Goal: Transaction & Acquisition: Purchase product/service

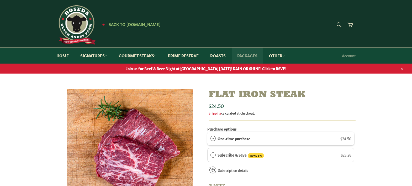
click at [248, 55] on link "Packages" at bounding box center [247, 56] width 31 height 16
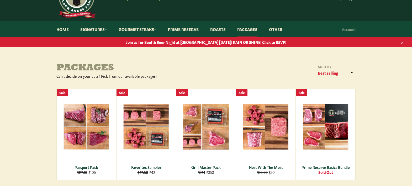
scroll to position [53, 0]
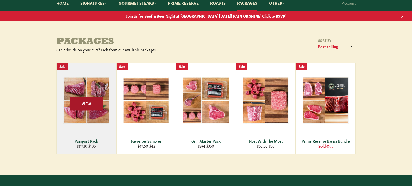
click at [88, 103] on span "View" at bounding box center [87, 103] width 34 height 13
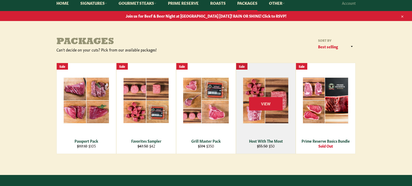
scroll to position [79, 0]
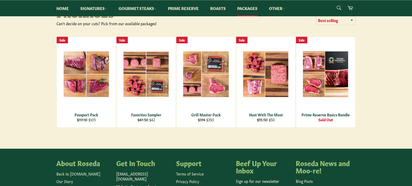
click at [353, 20] on select "Featured Best selling Alphabetically, A-Z Alphabetically, Z-A Price, low to hig…" at bounding box center [336, 20] width 39 height 9
select select "price-descending"
click at [317, 16] on select "Featured Best selling Alphabetically, A-Z Alphabetically, Z-A Price, low to hig…" at bounding box center [336, 20] width 39 height 9
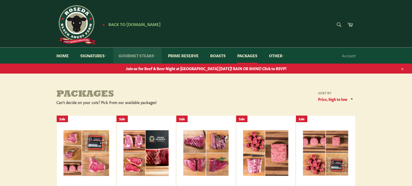
click at [136, 58] on link "Gourmet Steaks" at bounding box center [137, 56] width 48 height 16
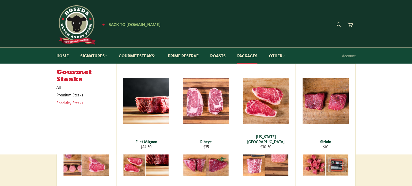
click at [77, 102] on link "Specialty Steaks" at bounding box center [82, 103] width 57 height 8
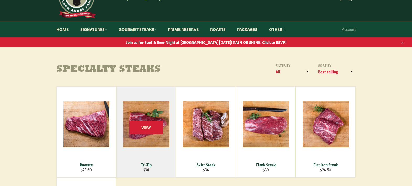
scroll to position [53, 0]
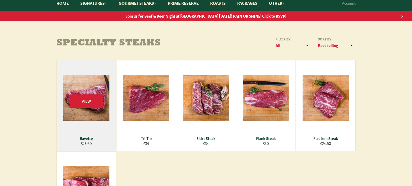
click at [91, 138] on div "Bavette" at bounding box center [86, 138] width 53 height 5
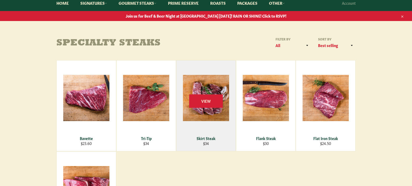
click at [219, 110] on div "View" at bounding box center [206, 105] width 59 height 91
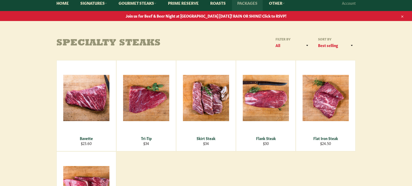
click at [244, 3] on link "Packages" at bounding box center [247, 3] width 31 height 16
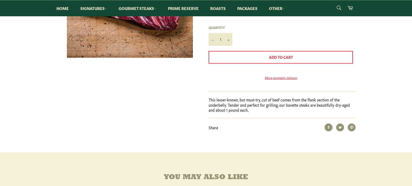
scroll to position [79, 0]
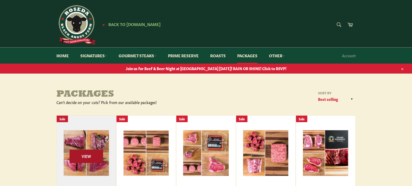
click at [95, 158] on span "View" at bounding box center [87, 155] width 34 height 13
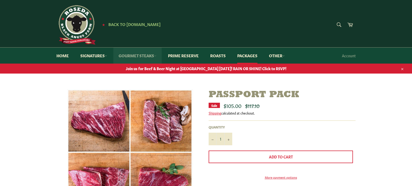
click at [146, 58] on link "Gourmet Steaks" at bounding box center [137, 56] width 48 height 16
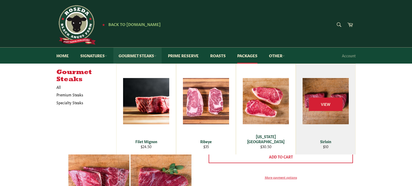
scroll to position [26, 0]
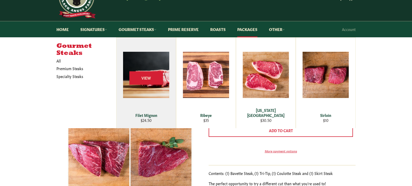
click at [165, 81] on div "View" at bounding box center [146, 83] width 59 height 91
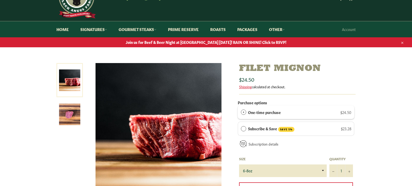
scroll to position [53, 0]
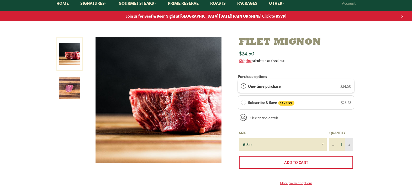
click at [350, 147] on button "+" at bounding box center [349, 144] width 8 height 13
type input "4"
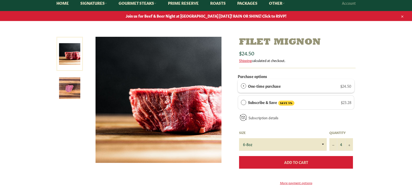
click at [316, 162] on button "Add to Cart" at bounding box center [296, 162] width 114 height 13
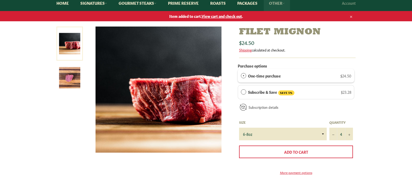
click at [280, 1] on link "Other" at bounding box center [277, 3] width 26 height 16
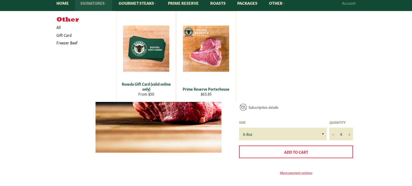
click at [109, 5] on link "Signatures" at bounding box center [93, 3] width 37 height 16
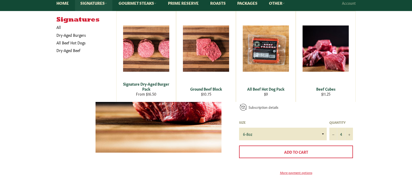
scroll to position [0, 0]
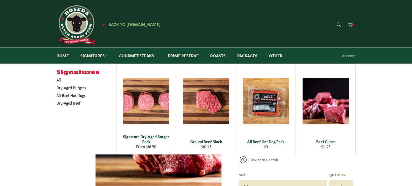
click at [350, 26] on icon at bounding box center [351, 25] width 6 height 6
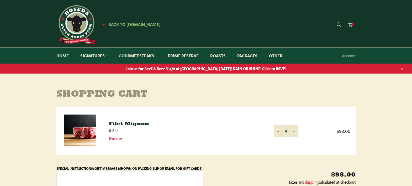
scroll to position [26, 0]
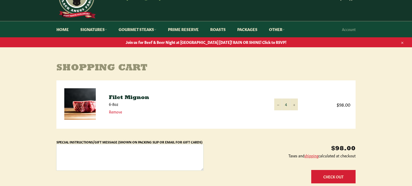
click at [72, 152] on textarea "Special Instructions/Gift Message (Shown on Packing Slip or Email for Gift Card…" at bounding box center [129, 157] width 147 height 26
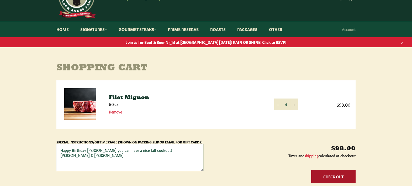
type textarea "Happy Birthday [PERSON_NAME] you can have a nice fall cookout! [PERSON_NAME] & …"
click at [338, 180] on button "Check Out" at bounding box center [334, 176] width 44 height 13
